Goal: Task Accomplishment & Management: Use online tool/utility

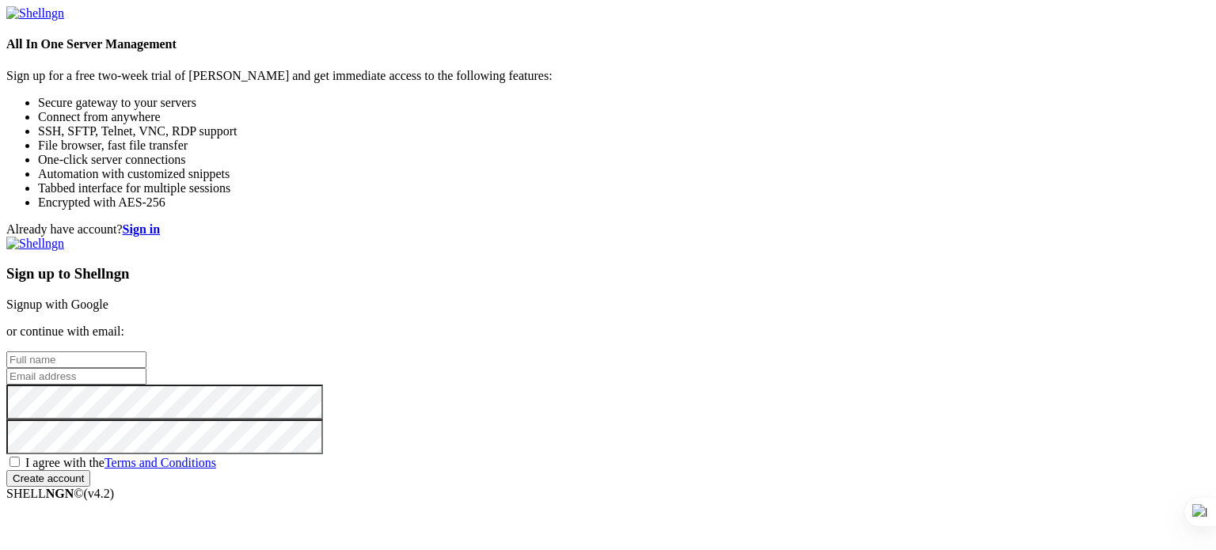
click at [108, 298] on link "Signup with Google" at bounding box center [57, 304] width 102 height 13
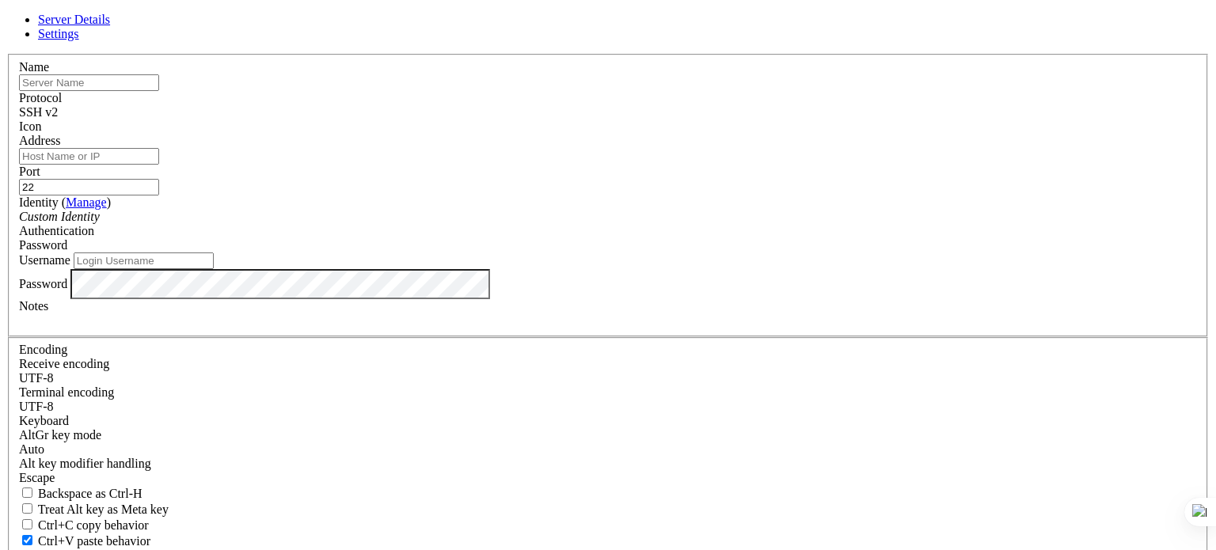
click at [159, 91] on input "text" at bounding box center [89, 82] width 140 height 17
paste input "VM-Ubuntu-Prueba-Lab"
type input "VM-Ubuntu-Prueba-Lab"
click at [159, 165] on input "Address" at bounding box center [89, 156] width 140 height 17
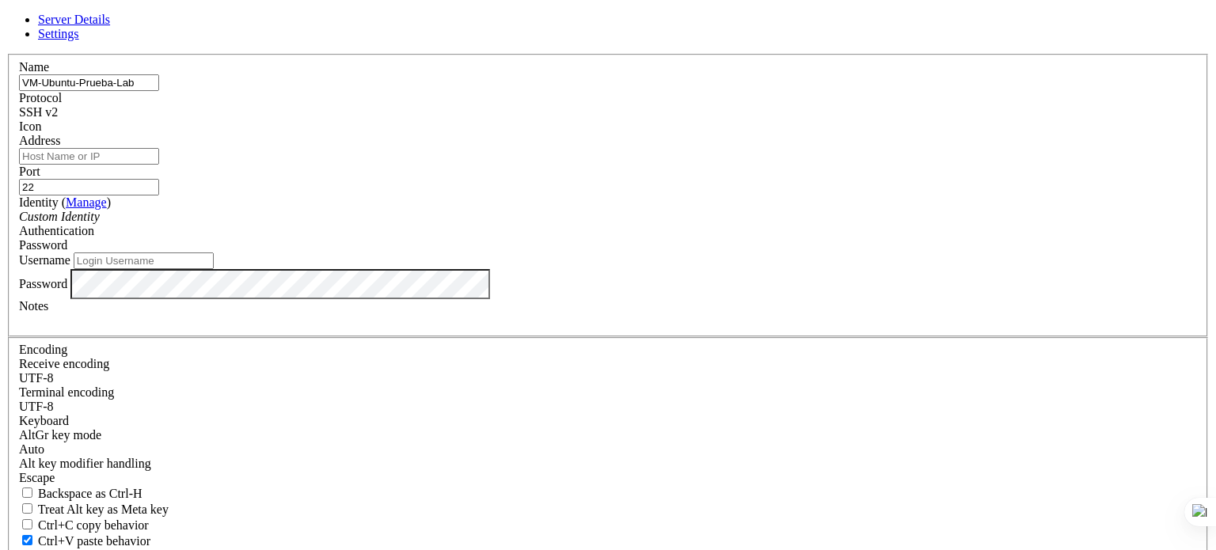
click at [159, 165] on input "Address" at bounding box center [89, 156] width 140 height 17
paste input "[TECHNICAL_ID]"
type input "[TECHNICAL_ID]"
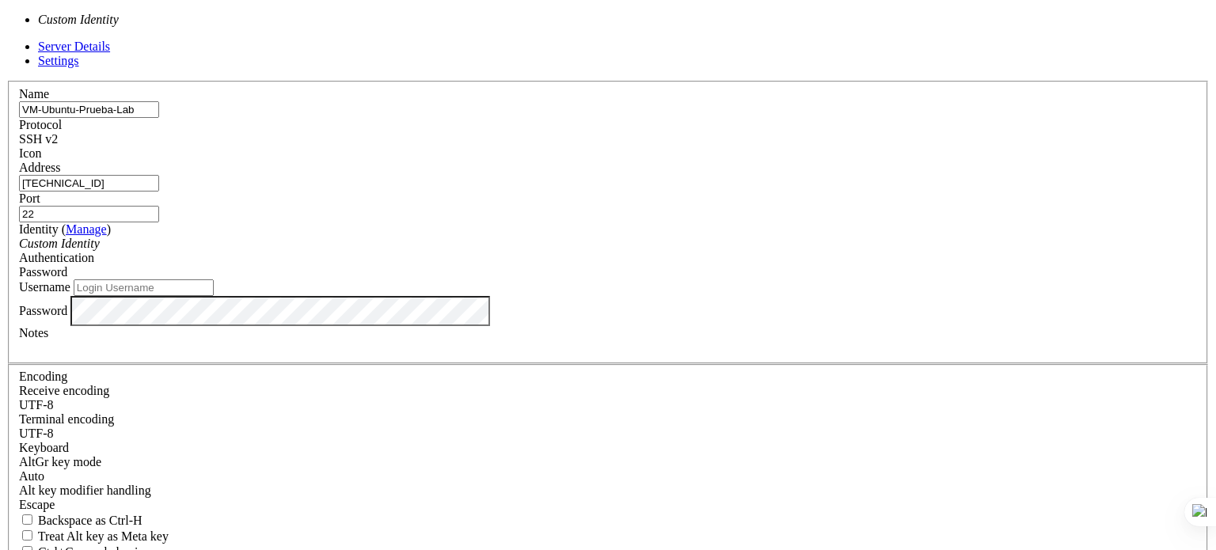
click at [501, 245] on div "Custom Identity" at bounding box center [608, 244] width 1178 height 14
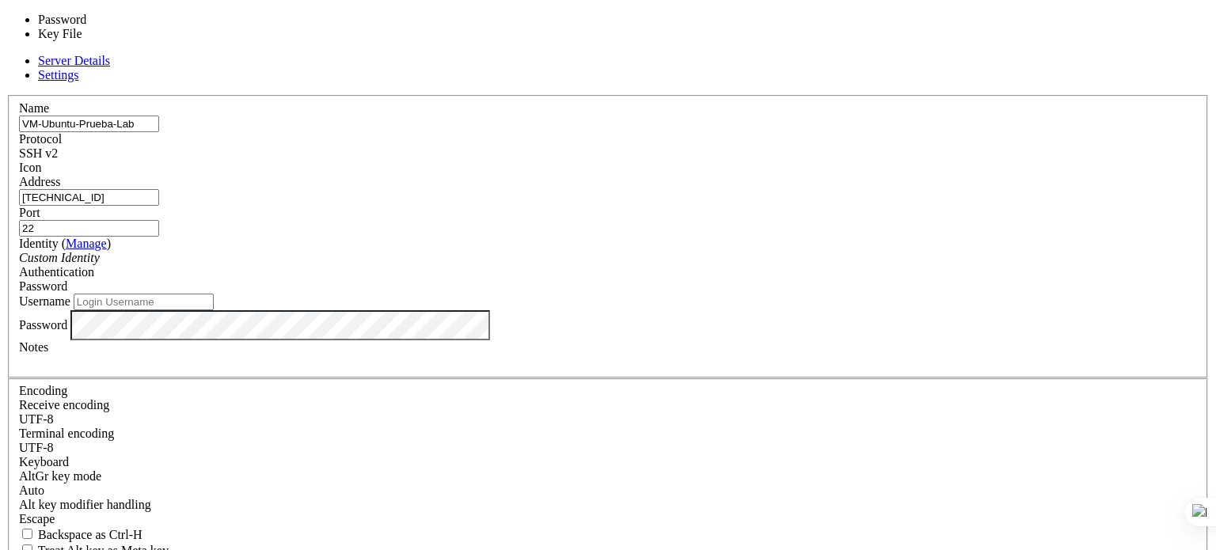
click at [67, 280] on span "Password" at bounding box center [43, 286] width 48 height 13
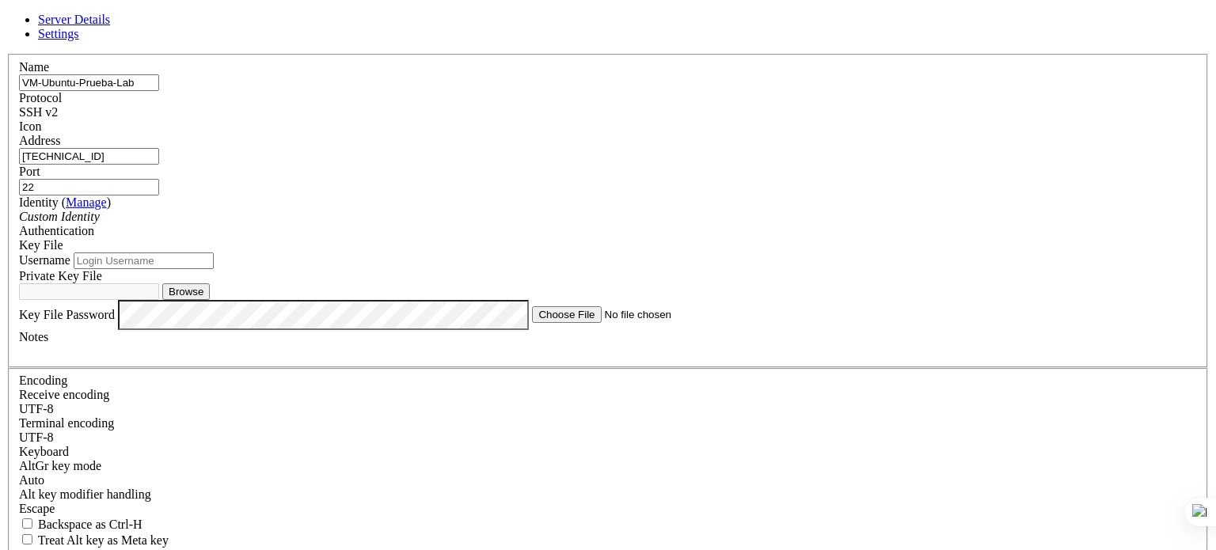
click at [214, 269] on input "Username" at bounding box center [144, 261] width 140 height 17
type input "azureuser"
click at [210, 300] on button "Browse" at bounding box center [186, 292] width 48 height 17
type input "azureKeyPrueba1.pem"
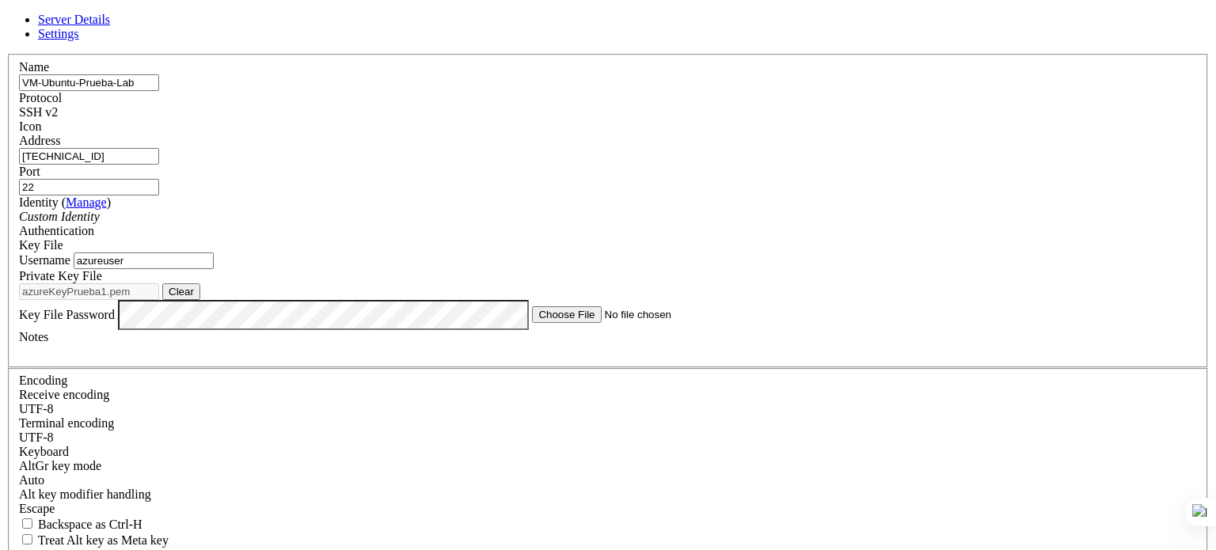
click at [827, 397] on div "Name VM-Ubuntu-Prueba-Lab Protocol SSH v2 Icon Address [TECHNICAL_ID] ( )" at bounding box center [608, 360] width 1204 height 613
click at [679, 359] on div at bounding box center [608, 351] width 1178 height 14
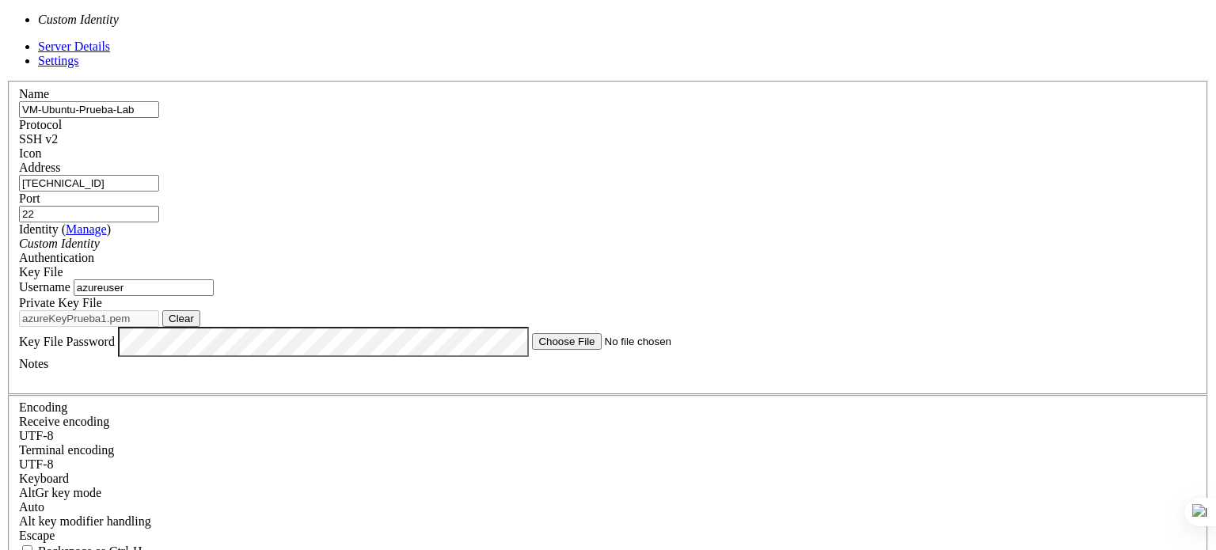
click at [520, 237] on div "Custom Identity" at bounding box center [608, 244] width 1178 height 14
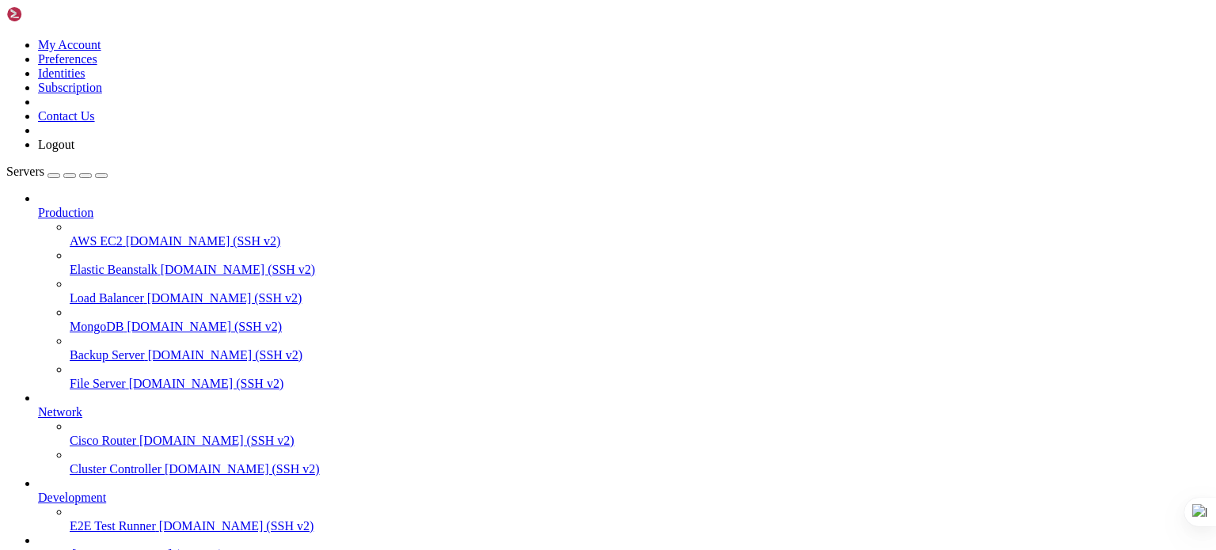
scroll to position [172, 0]
drag, startPoint x: 197, startPoint y: 482, endPoint x: 235, endPoint y: 484, distance: 38.1
click at [235, 484] on div "My Account Preferences Identities Subscription Contact Us Logout Servers Produc…" at bounding box center [608, 368] width 1204 height 725
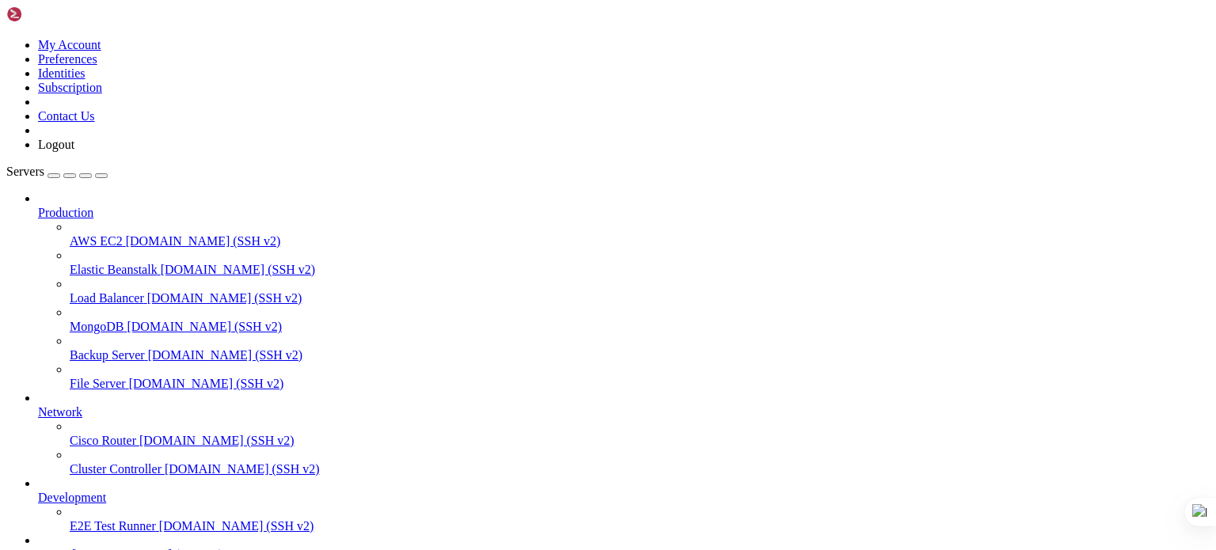
scroll to position [8401, 0]
